Goal: Task Accomplishment & Management: Complete application form

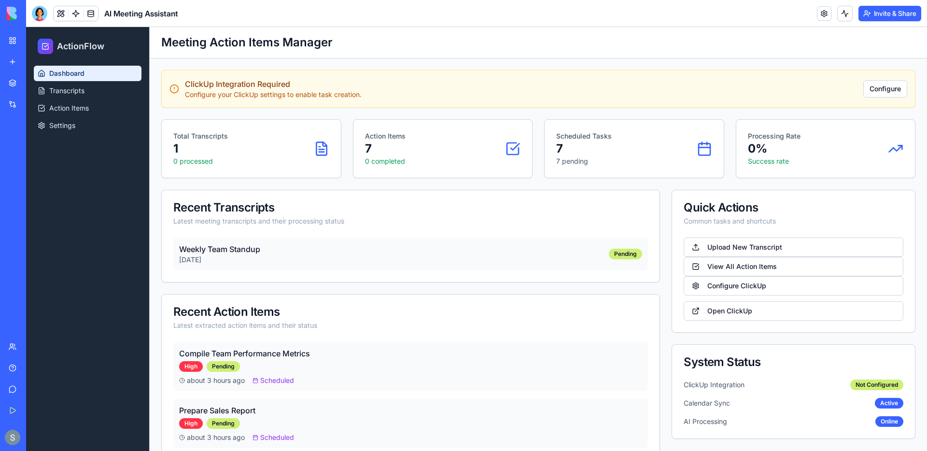
click at [15, 12] on img at bounding box center [37, 14] width 60 height 14
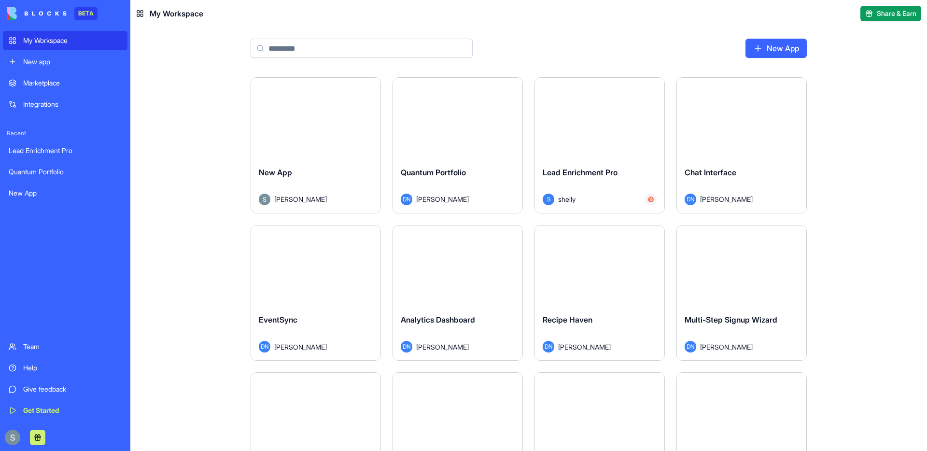
click at [50, 40] on div "My Workspace" at bounding box center [72, 41] width 98 height 10
click at [311, 112] on button "Launch" at bounding box center [316, 118] width 72 height 19
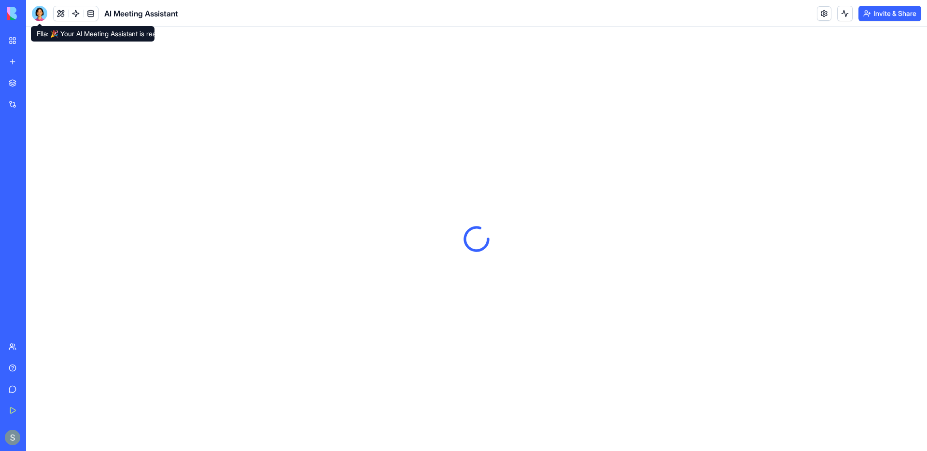
click at [43, 14] on div at bounding box center [39, 13] width 15 height 15
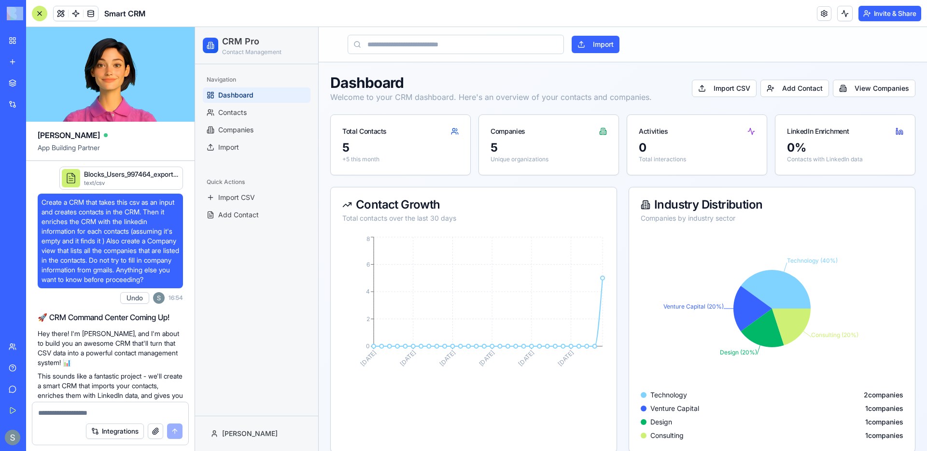
scroll to position [454, 0]
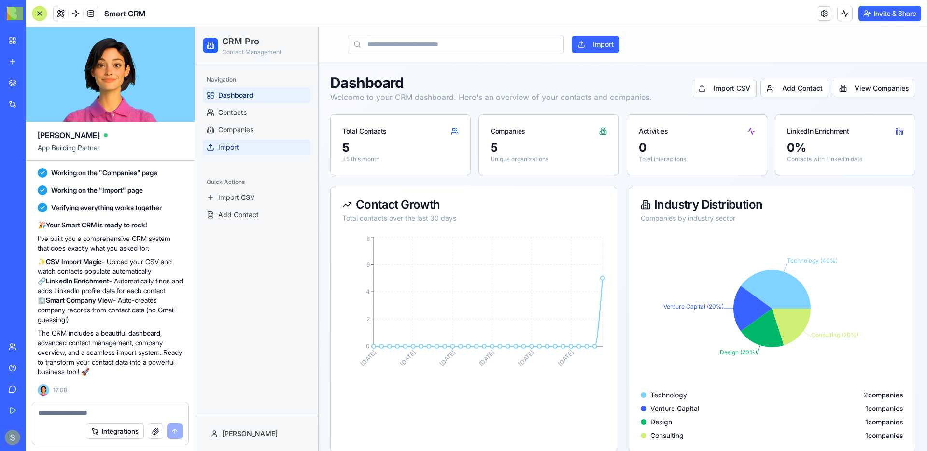
click at [243, 147] on link "Import" at bounding box center [257, 147] width 108 height 15
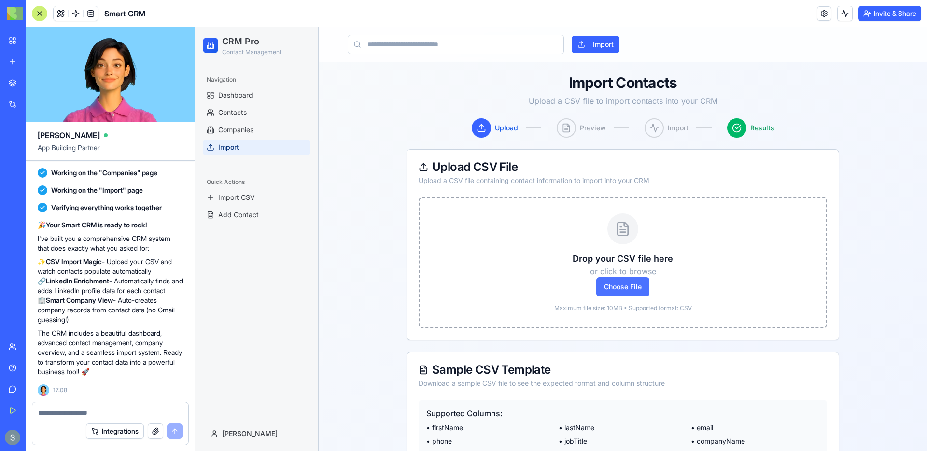
click at [634, 288] on span "Choose File" at bounding box center [622, 286] width 53 height 19
click at [195, 27] on input "Choose File" at bounding box center [195, 27] width 0 height 0
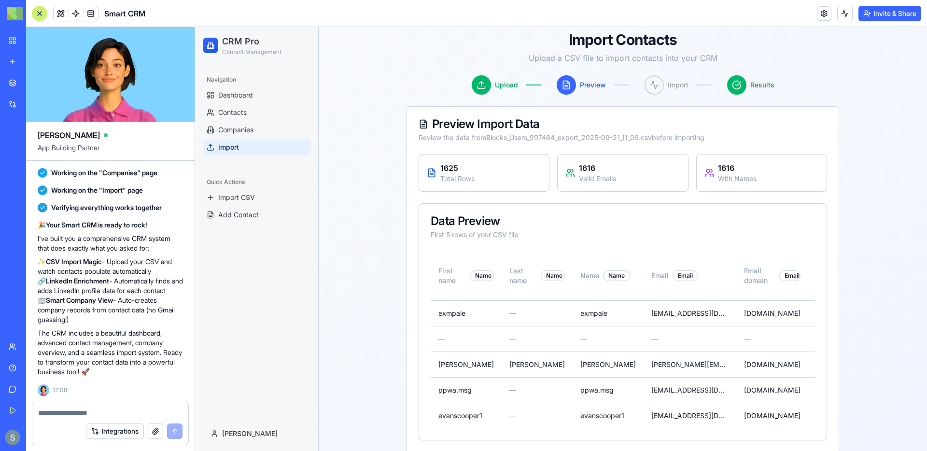
scroll to position [87, 0]
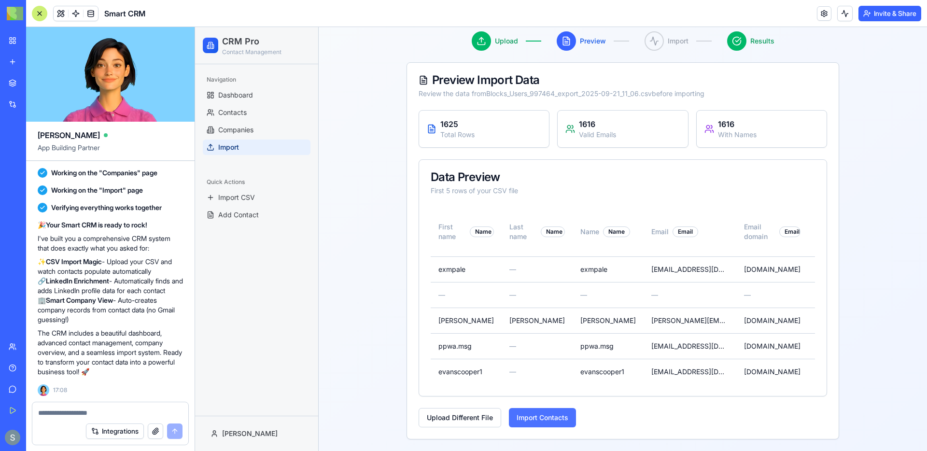
click at [543, 419] on button "Import Contacts" at bounding box center [542, 417] width 67 height 19
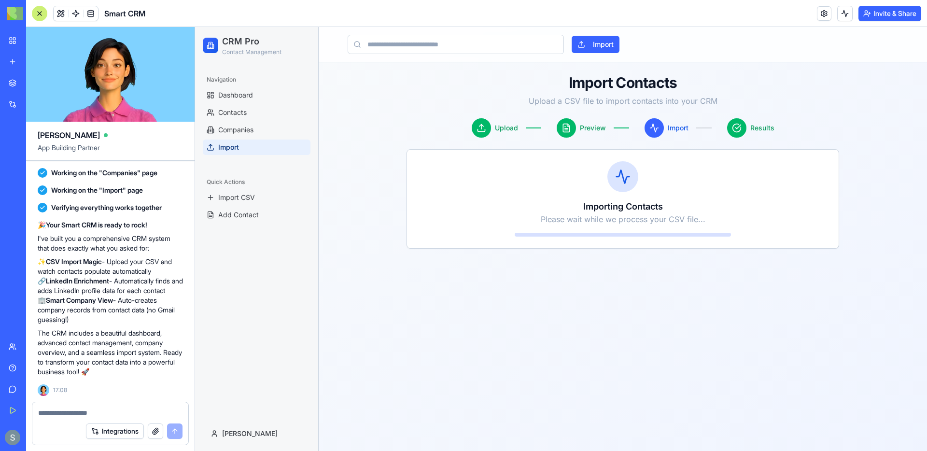
scroll to position [0, 0]
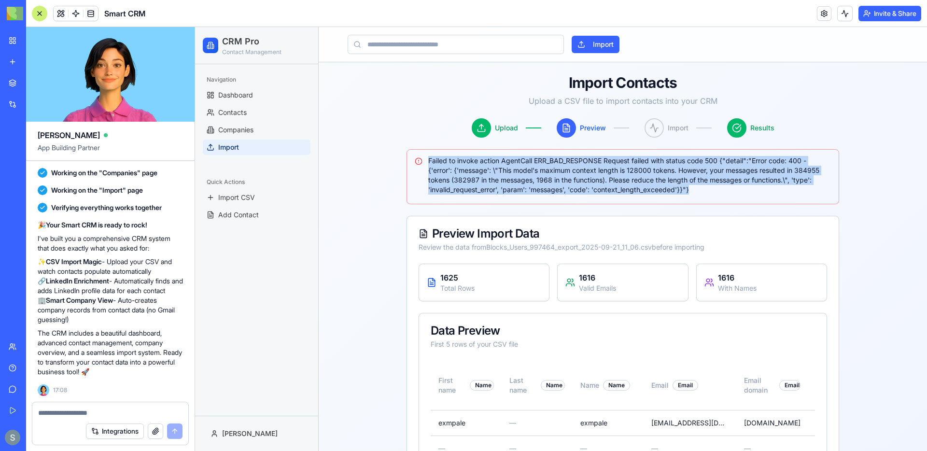
drag, startPoint x: 708, startPoint y: 197, endPoint x: 426, endPoint y: 158, distance: 284.6
click at [426, 158] on div "Failed to invoke action AgentCall ERR_BAD_RESPONSE Request failed with status c…" at bounding box center [622, 176] width 433 height 55
copy div "Failed to invoke action AgentCall ERR_BAD_RESPONSE Request failed with status c…"
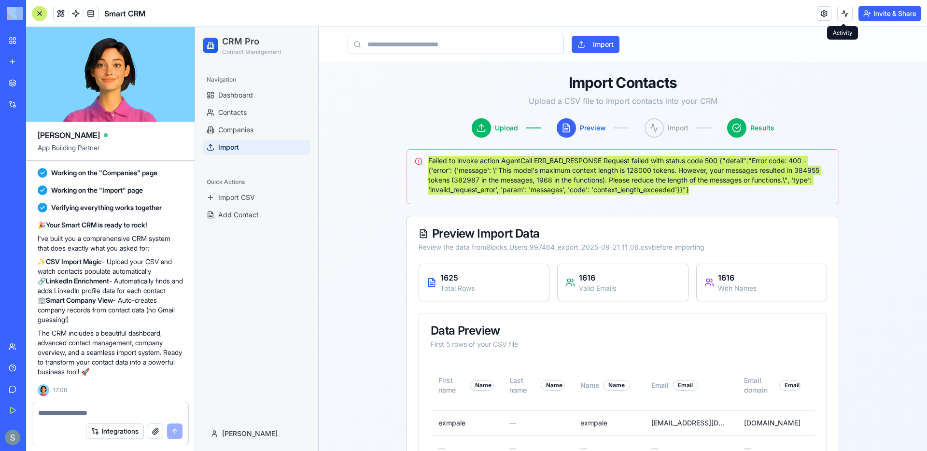
click at [842, 18] on button at bounding box center [844, 13] width 15 height 15
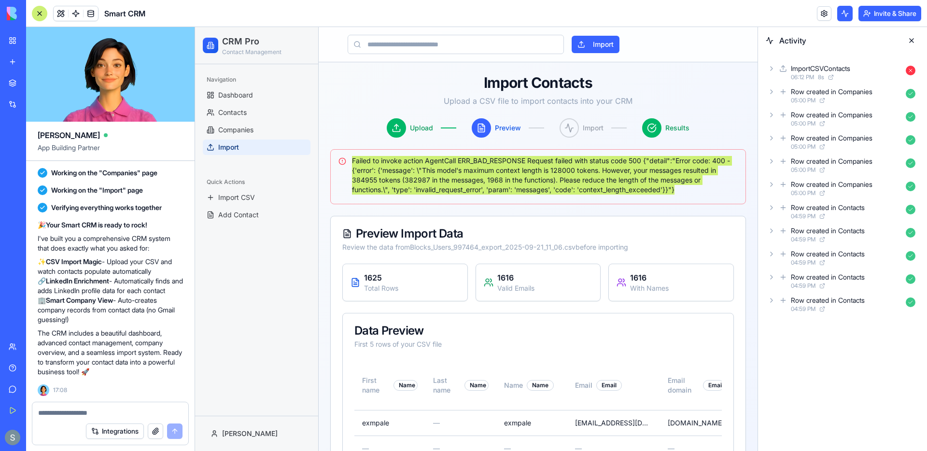
click at [774, 69] on icon at bounding box center [772, 69] width 8 height 8
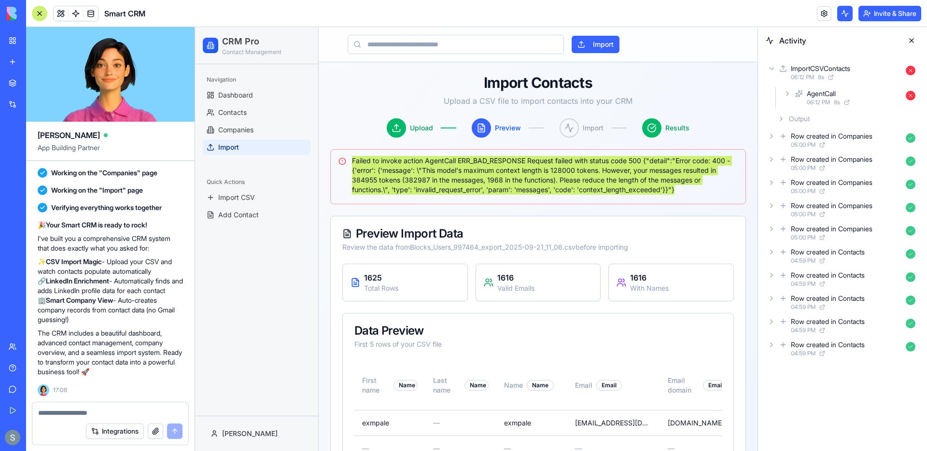
click at [781, 119] on icon at bounding box center [781, 119] width 8 height 8
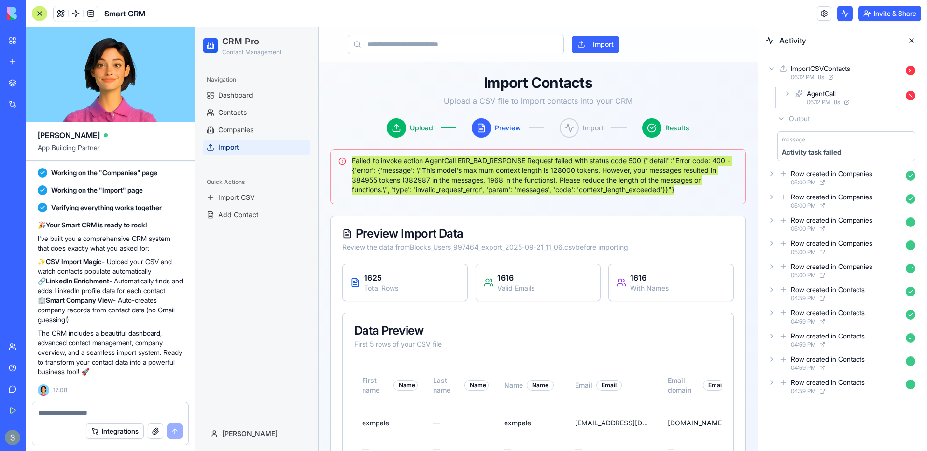
click at [84, 415] on textarea at bounding box center [110, 413] width 144 height 10
paste textarea "**********"
type textarea "**********"
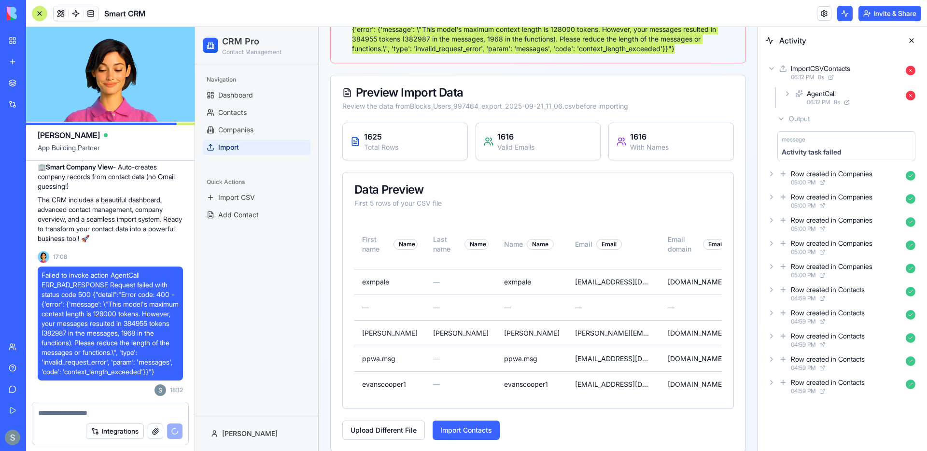
scroll to position [154, 0]
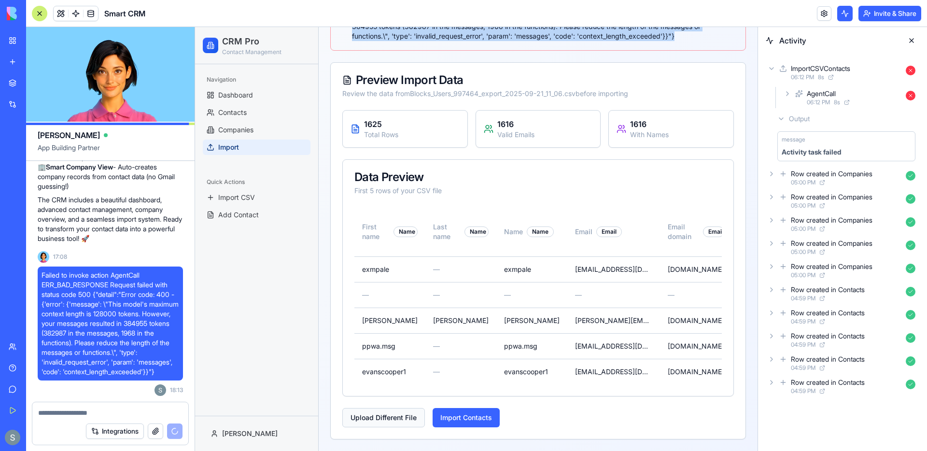
click at [408, 420] on button "Upload Different File" at bounding box center [383, 417] width 83 height 19
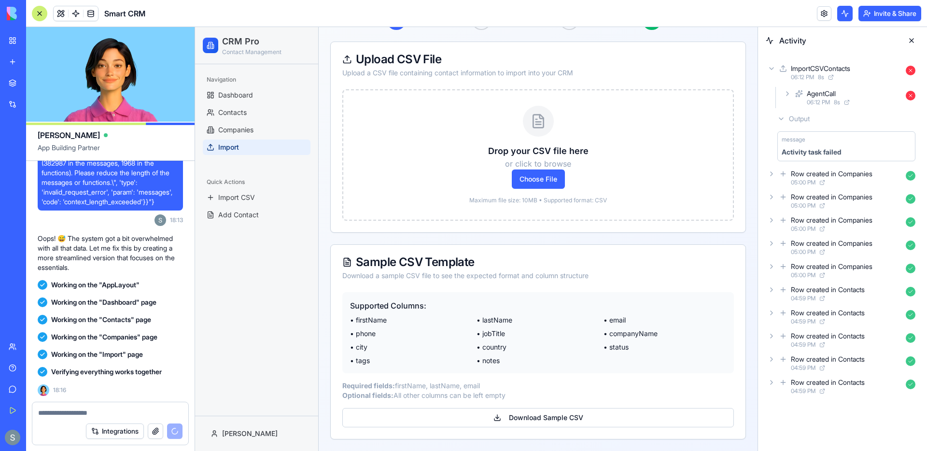
scroll to position [979, 0]
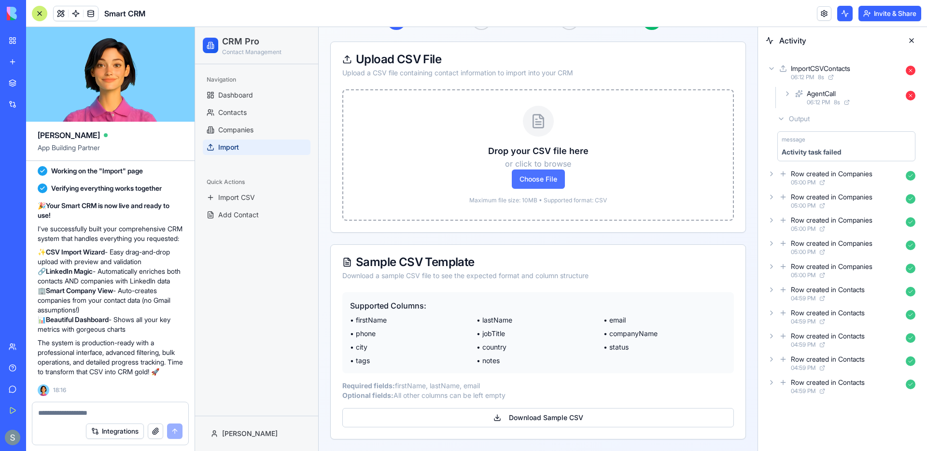
click at [547, 176] on span "Choose File" at bounding box center [538, 178] width 53 height 19
click at [195, 27] on input "Choose File" at bounding box center [195, 27] width 0 height 0
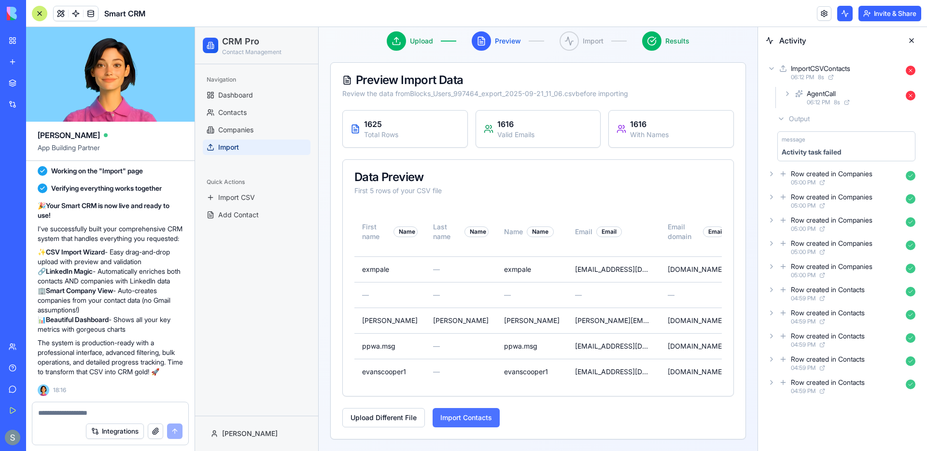
click at [478, 418] on button "Import Contacts" at bounding box center [466, 417] width 67 height 19
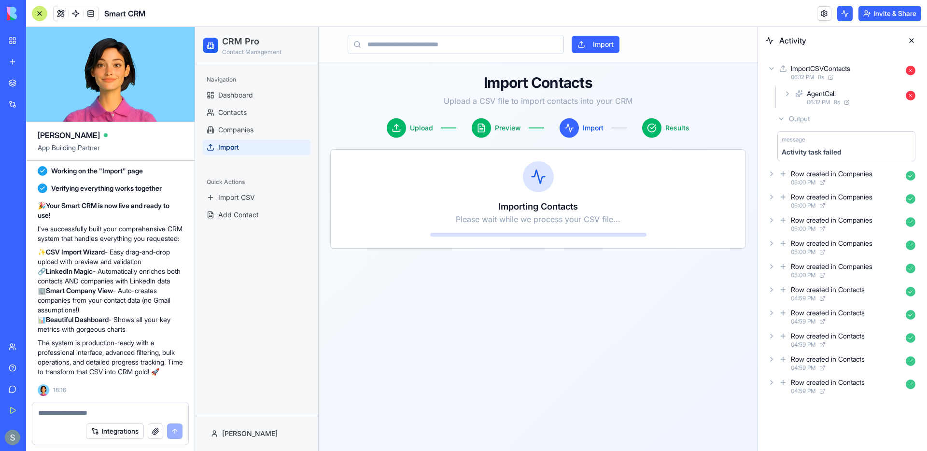
scroll to position [0, 0]
click at [770, 94] on icon at bounding box center [772, 92] width 8 height 8
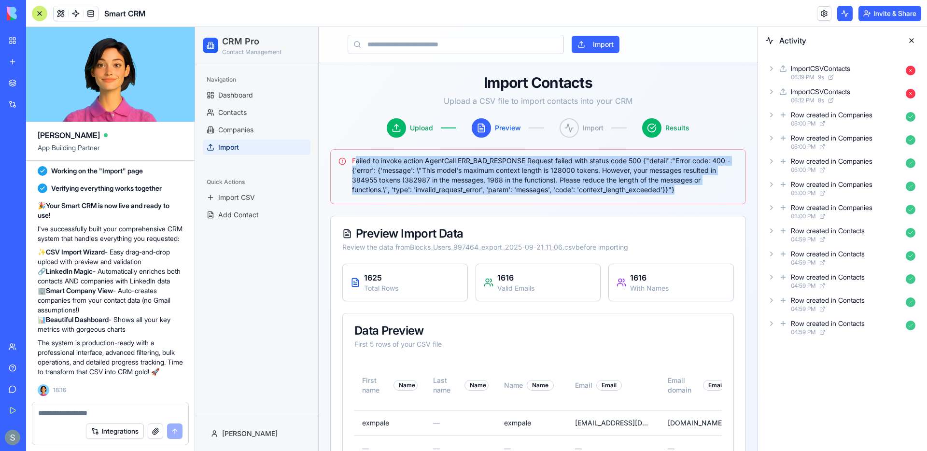
drag, startPoint x: 693, startPoint y: 188, endPoint x: 353, endPoint y: 159, distance: 341.1
click at [353, 159] on div "Failed to invoke action AgentCall ERR_BAD_RESPONSE Request failed with status c…" at bounding box center [537, 175] width 399 height 39
copy div "Failed to invoke action AgentCall ERR_BAD_RESPONSE Request failed with status c…"
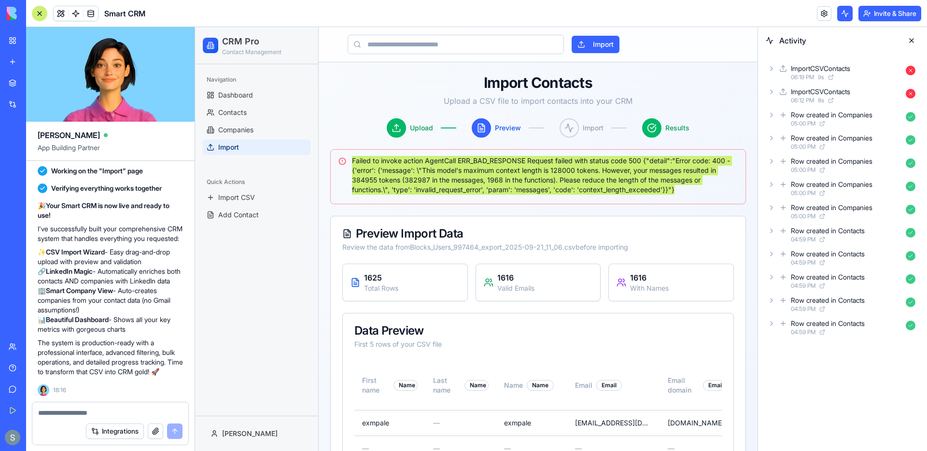
click at [64, 414] on textarea at bounding box center [110, 413] width 144 height 10
paste textarea "**********"
type textarea "**********"
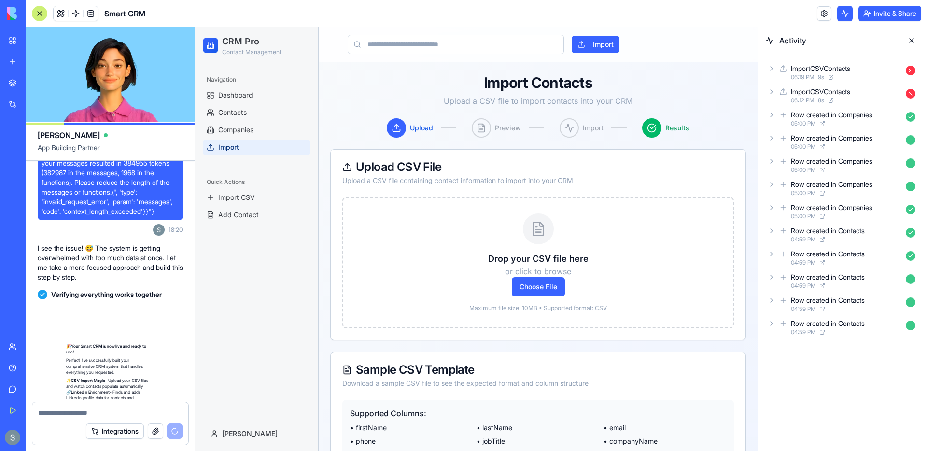
scroll to position [1408, 0]
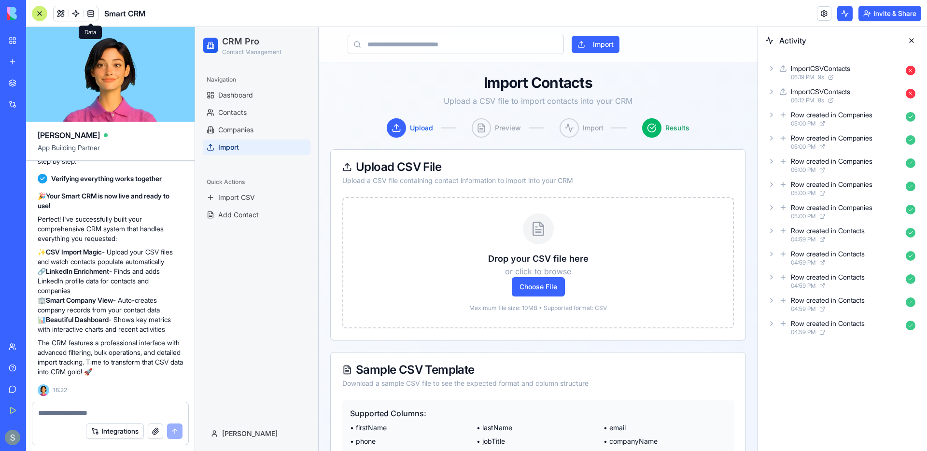
click at [88, 10] on span at bounding box center [90, 13] width 27 height 27
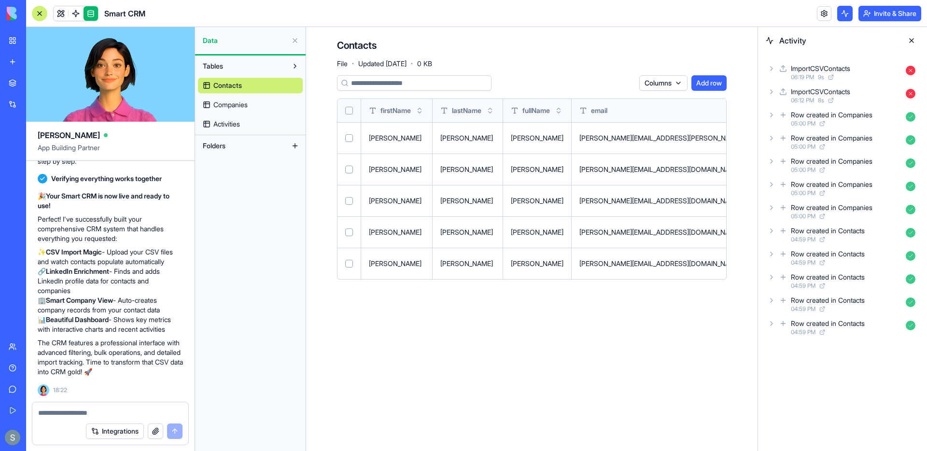
click at [350, 110] on button "Select all" at bounding box center [349, 111] width 8 height 8
click at [610, 84] on html "BETA My Workspace New app Marketplace Integrations Recent Cohort Analytics Dash…" at bounding box center [463, 225] width 927 height 451
click at [597, 101] on div "Delete" at bounding box center [601, 102] width 57 height 15
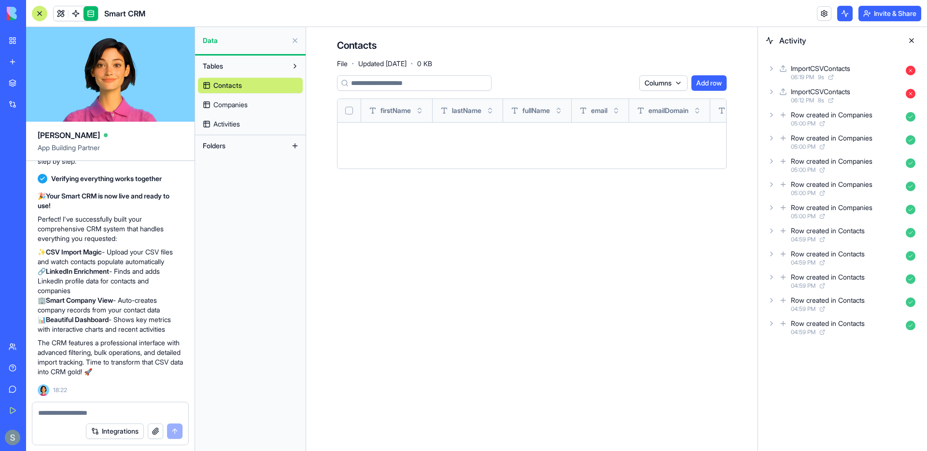
click at [228, 102] on span "Companies" at bounding box center [230, 105] width 34 height 10
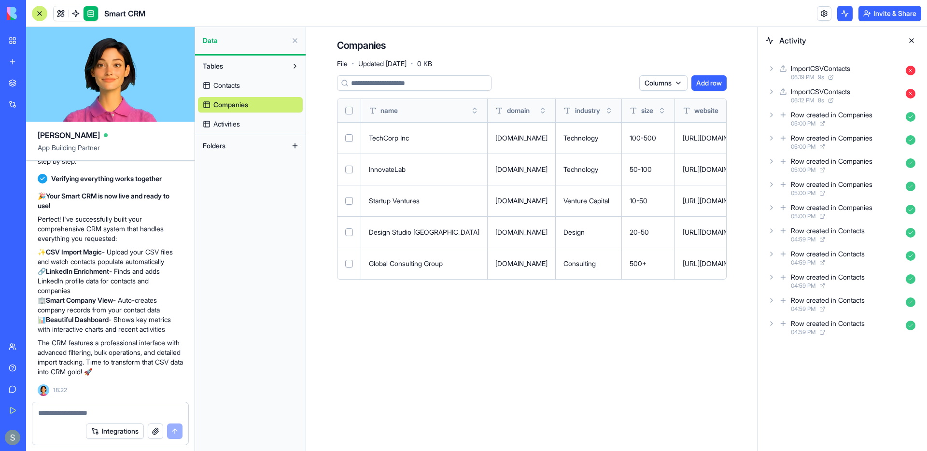
click at [348, 111] on button "Select all" at bounding box center [349, 111] width 8 height 8
click at [600, 87] on html "BETA My Workspace New app Marketplace Integrations Recent Cohort Analytics Dash…" at bounding box center [463, 225] width 927 height 451
click at [595, 102] on div "Delete" at bounding box center [601, 102] width 57 height 15
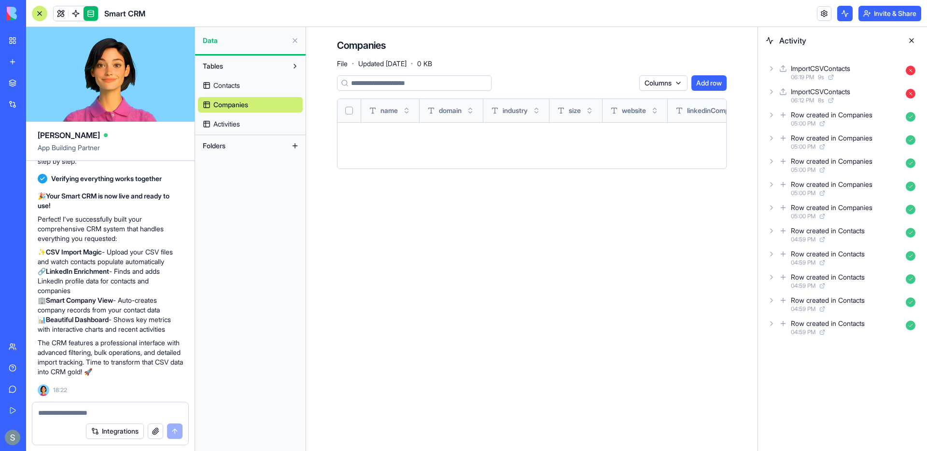
click at [228, 121] on span "Activities" at bounding box center [226, 124] width 27 height 10
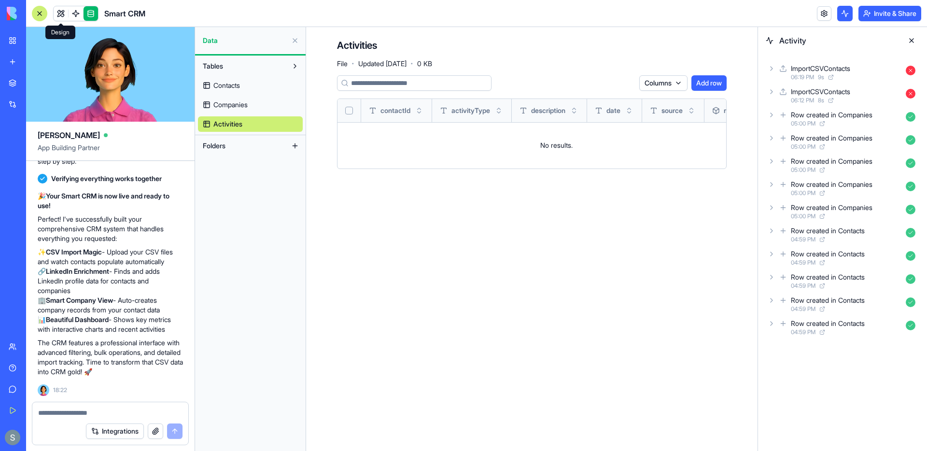
click at [60, 14] on link at bounding box center [61, 13] width 14 height 14
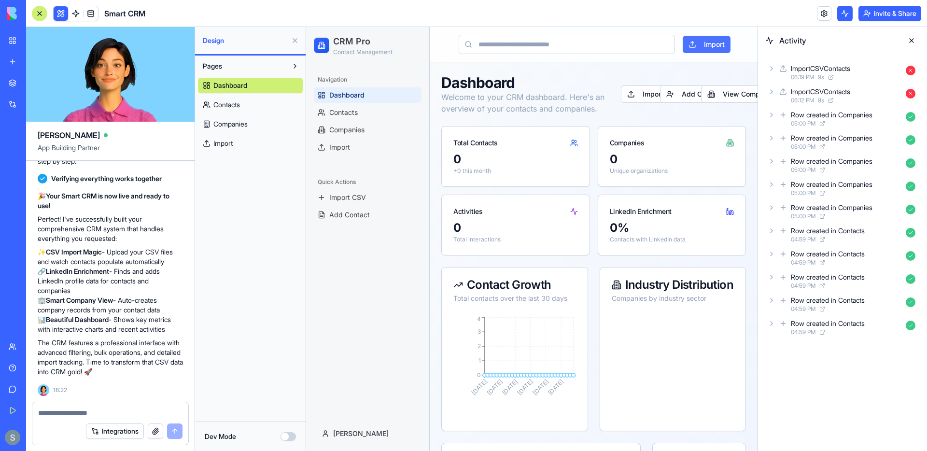
click at [714, 42] on button "Import" at bounding box center [707, 44] width 48 height 17
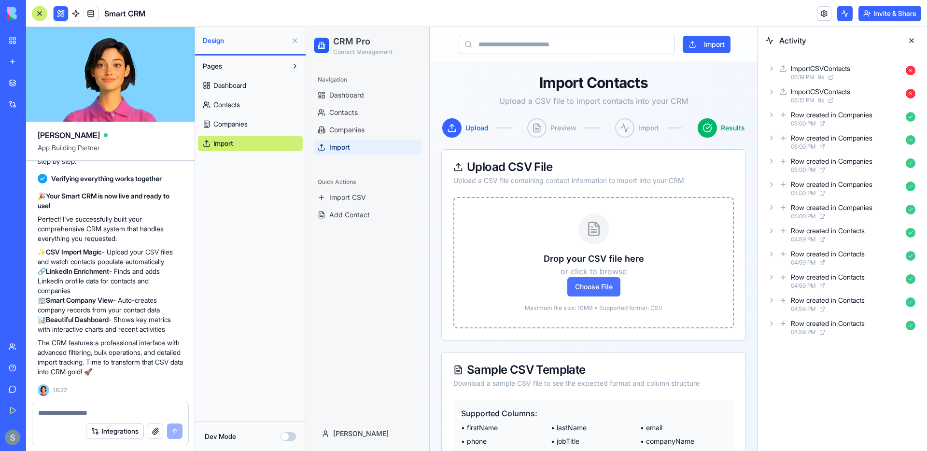
click at [597, 292] on span "Choose File" at bounding box center [593, 286] width 53 height 19
click at [306, 27] on input "Choose File" at bounding box center [306, 27] width 0 height 0
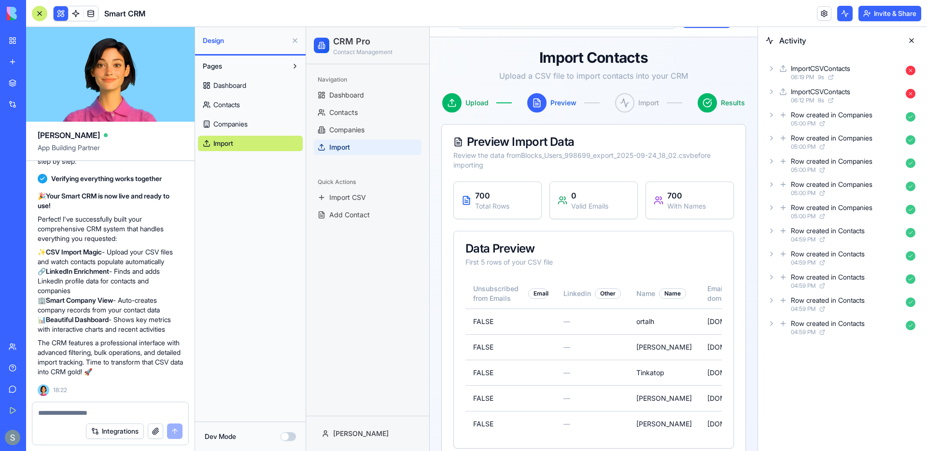
scroll to position [77, 0]
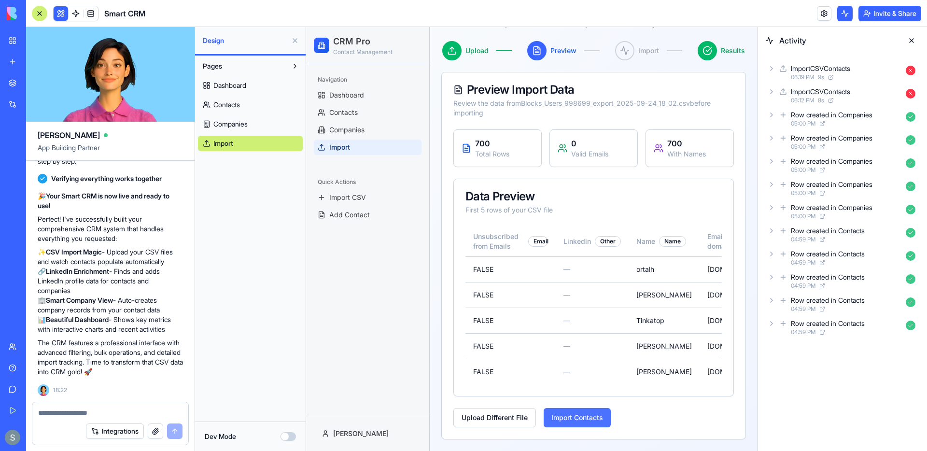
click at [581, 417] on button "Import Contacts" at bounding box center [577, 417] width 67 height 19
